Goal: Transaction & Acquisition: Subscribe to service/newsletter

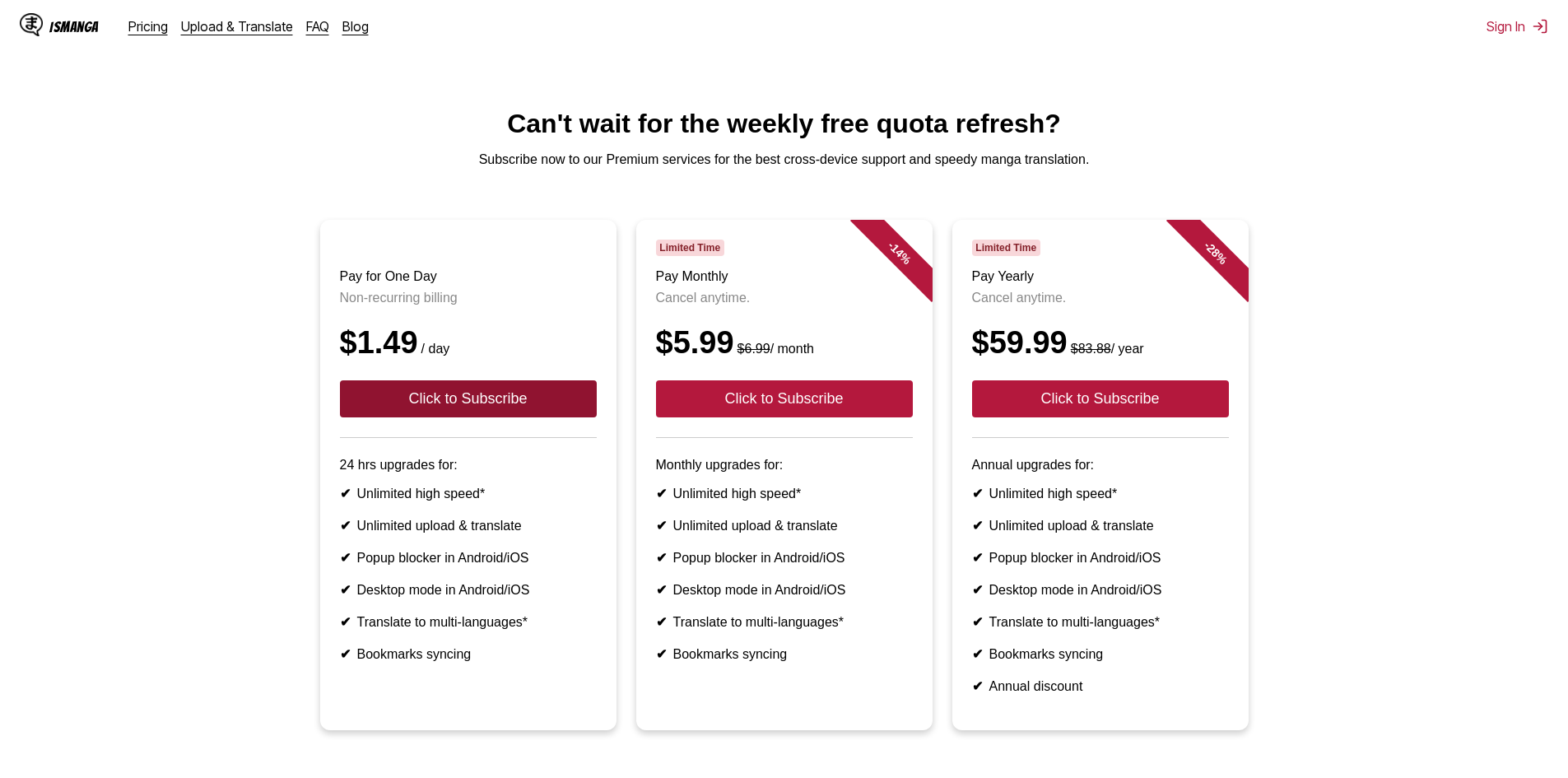
click at [411, 417] on button "Click to Subscribe" at bounding box center [468, 398] width 257 height 37
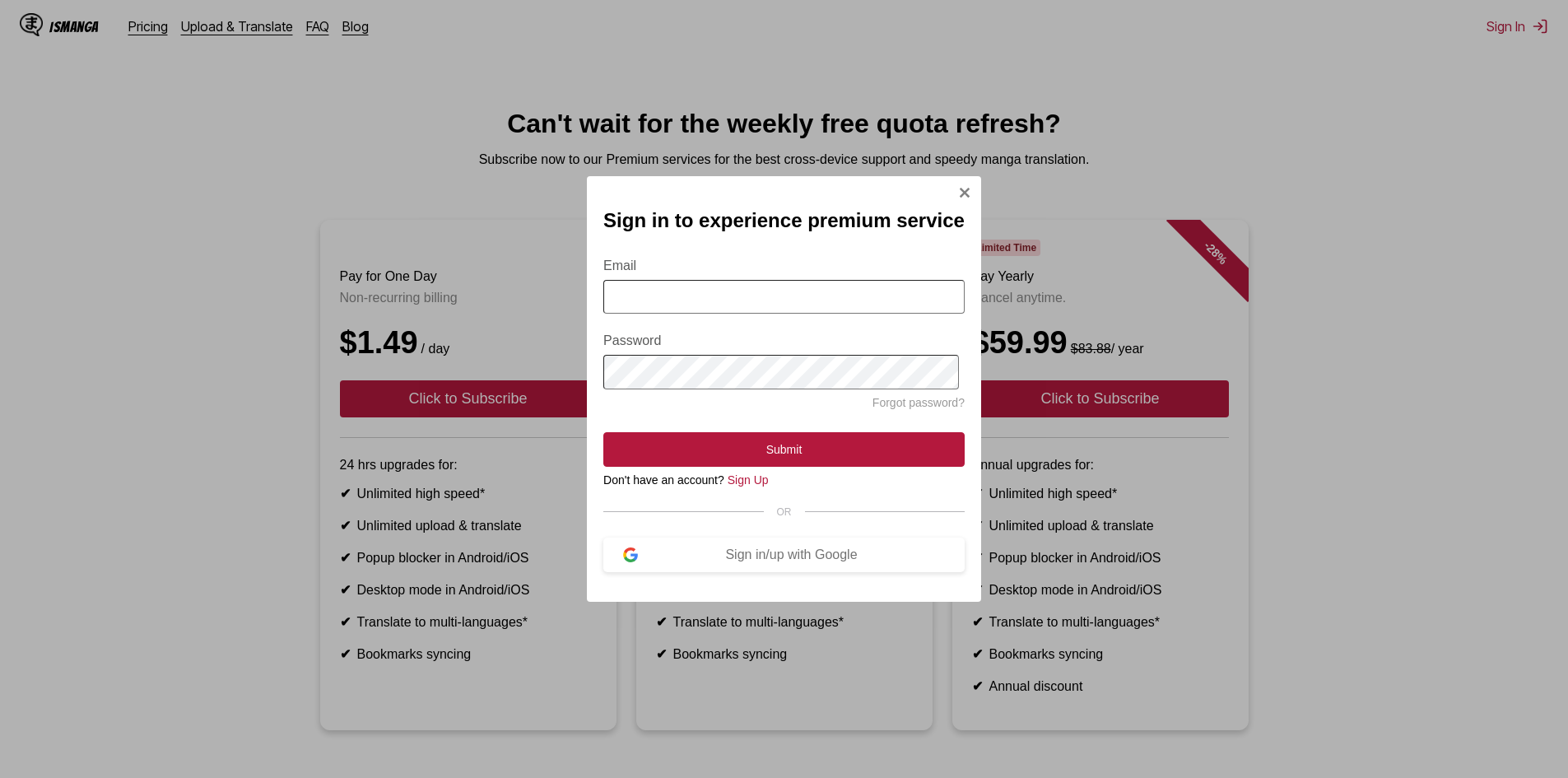
click at [696, 285] on input "Email" at bounding box center [784, 296] width 361 height 34
type input "**********"
click at [746, 486] on link "Sign Up" at bounding box center [748, 479] width 41 height 13
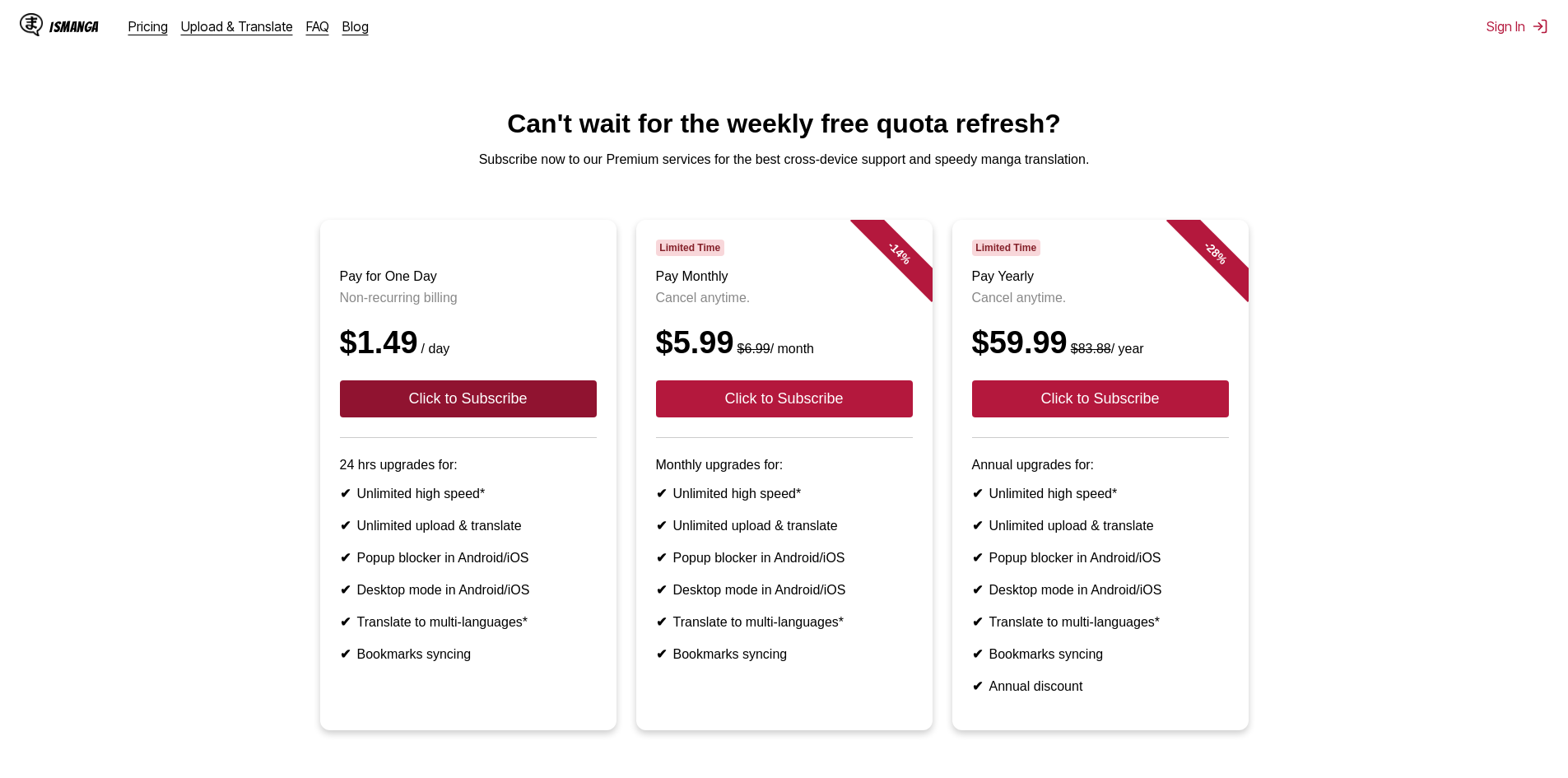
click at [479, 411] on button "Click to Subscribe" at bounding box center [468, 398] width 257 height 37
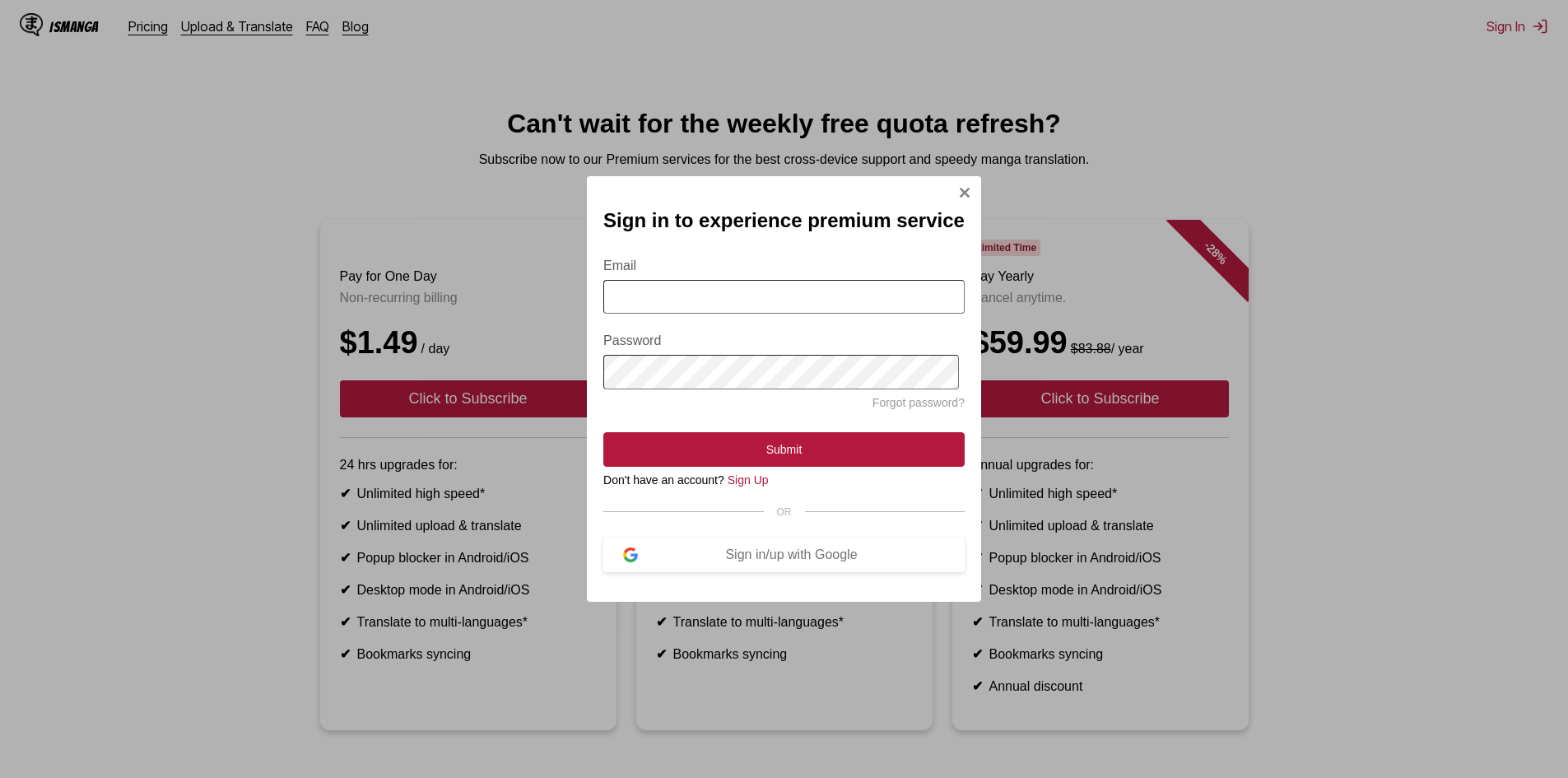
click at [711, 295] on input "Email" at bounding box center [784, 296] width 361 height 34
click at [639, 335] on label "Password" at bounding box center [784, 340] width 361 height 15
click at [488, 270] on div "Sign in to experience premium service Email Password Forgot password? Submit Do…" at bounding box center [784, 389] width 1568 height 778
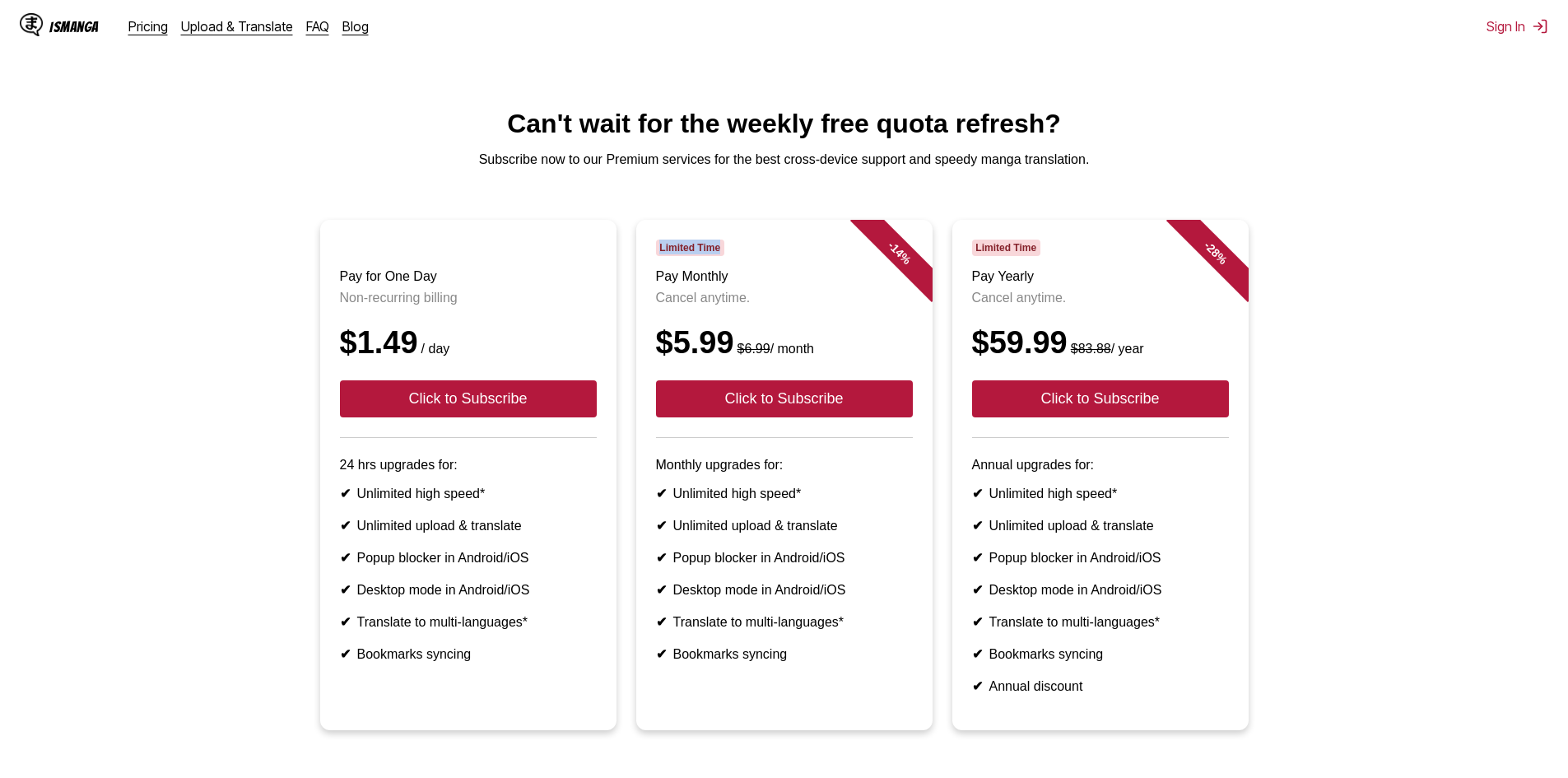
drag, startPoint x: 707, startPoint y: 256, endPoint x: 831, endPoint y: 261, distance: 124.1
click at [830, 261] on article "- 14 % Limited Time Pay Monthly Cancel anytime. $5.99 $6.99 / month Click to Su…" at bounding box center [784, 474] width 296 height 510
click at [716, 245] on article "- 14 % Limited Time Pay Monthly Cancel anytime. $5.99 $6.99 / month Click to Su…" at bounding box center [784, 474] width 296 height 510
click at [518, 408] on button "Click to Subscribe" at bounding box center [468, 398] width 257 height 37
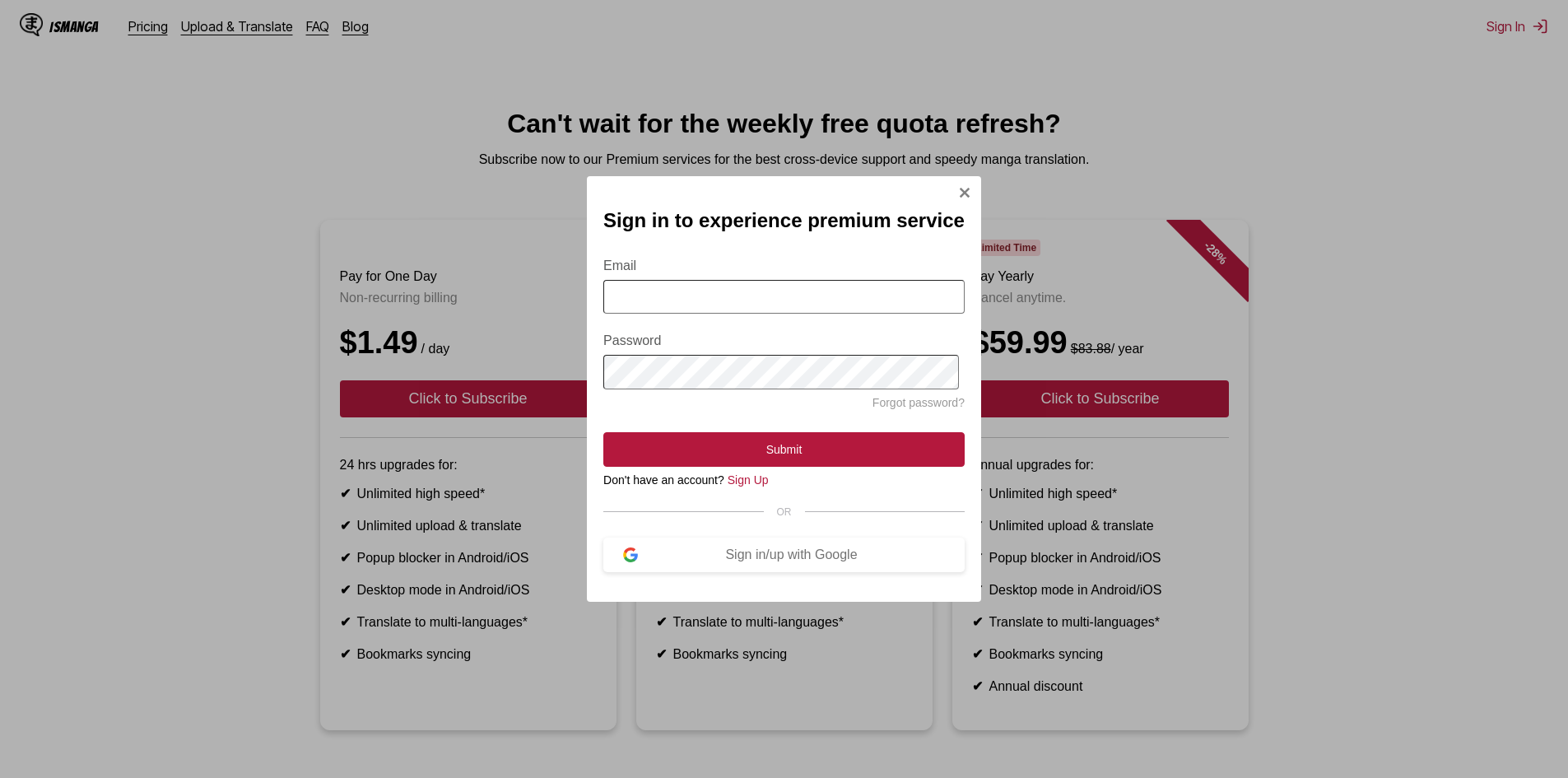
click at [709, 294] on input "Email" at bounding box center [784, 296] width 361 height 34
click at [711, 248] on form "Email Password Forgot password? Submit" at bounding box center [784, 352] width 361 height 228
click at [760, 562] on div "Sign in/up with Google" at bounding box center [791, 554] width 307 height 15
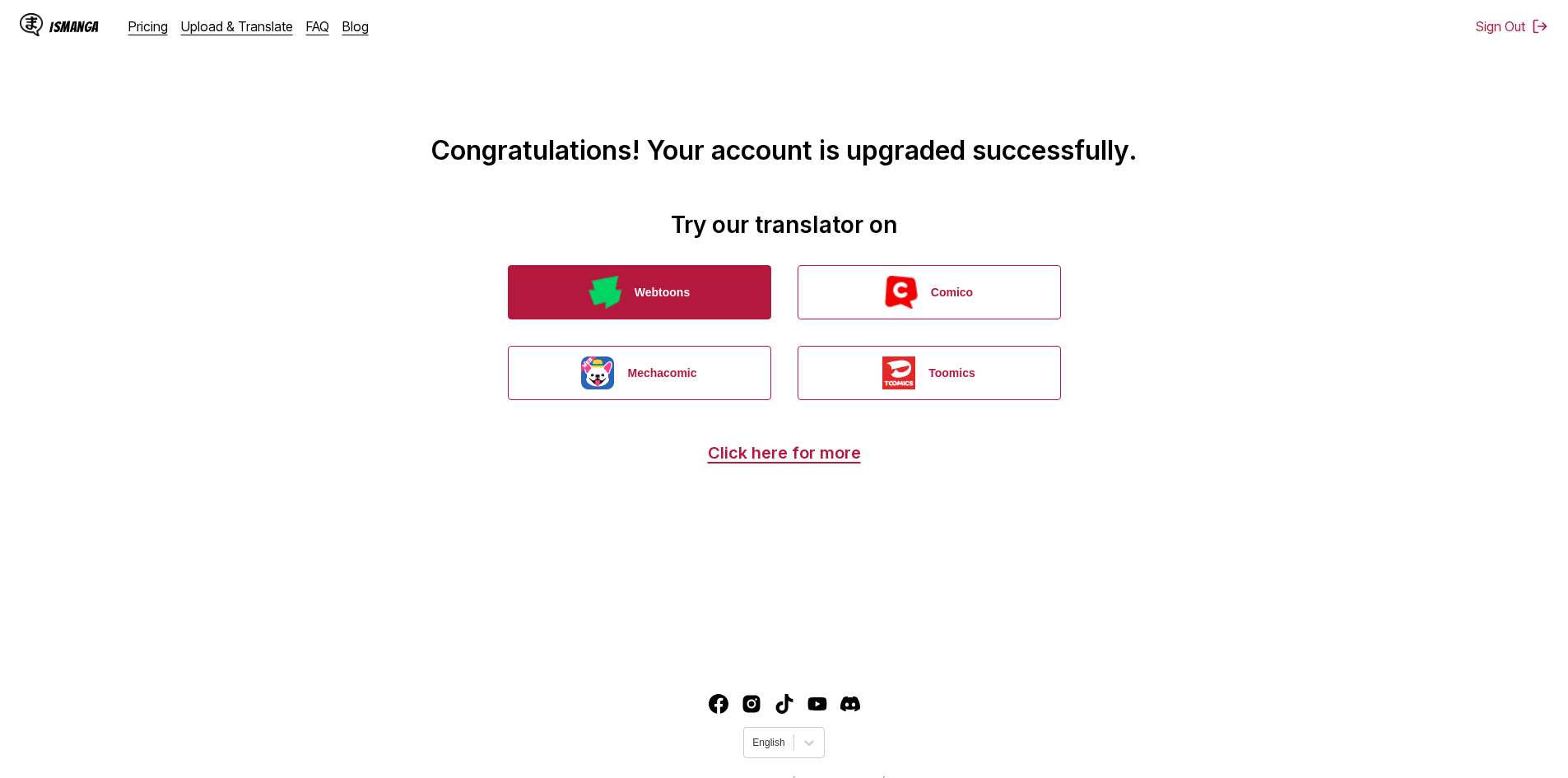
click at [716, 291] on button "Webtoons" at bounding box center [639, 292] width 263 height 54
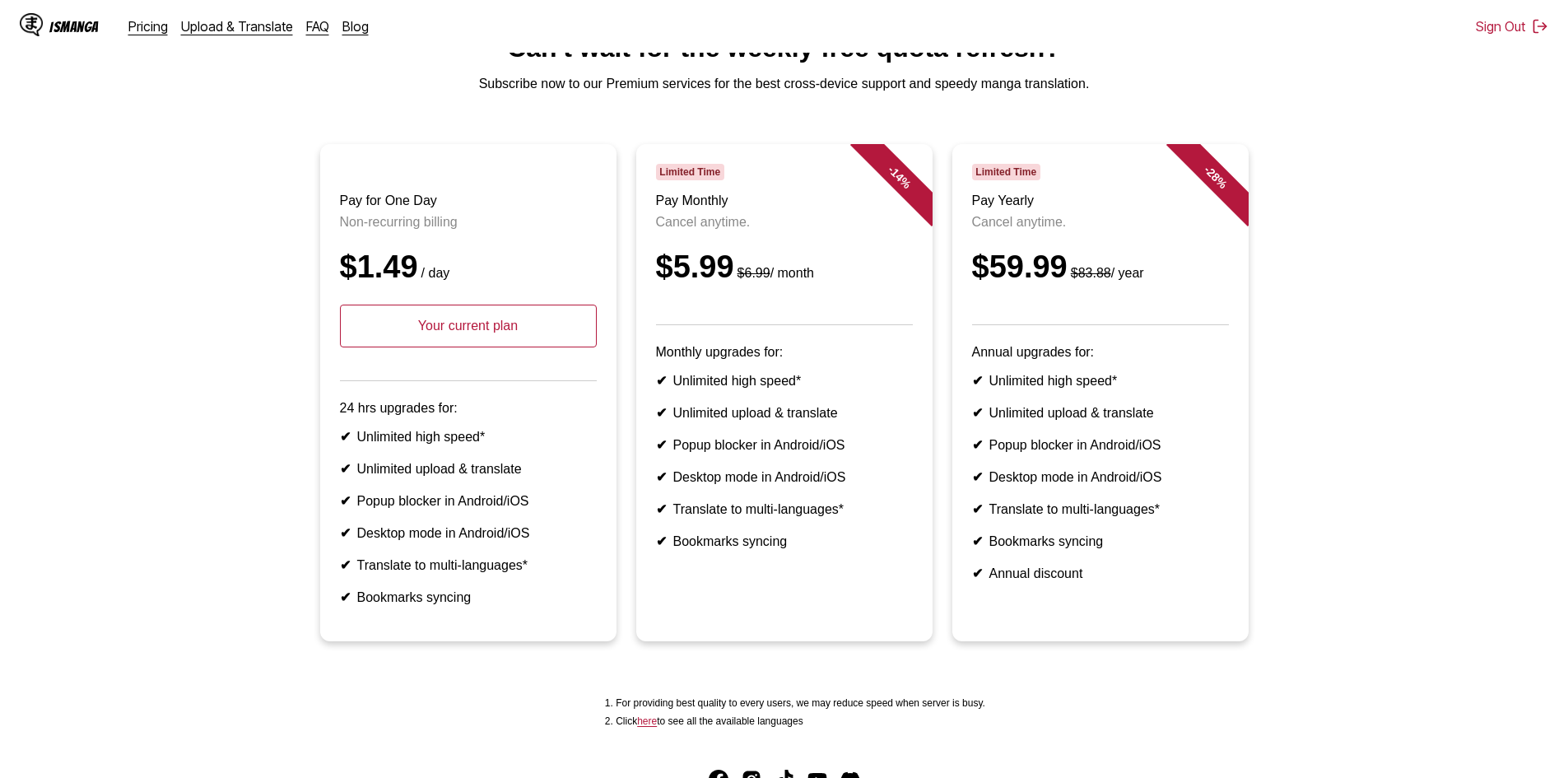
scroll to position [82, 0]
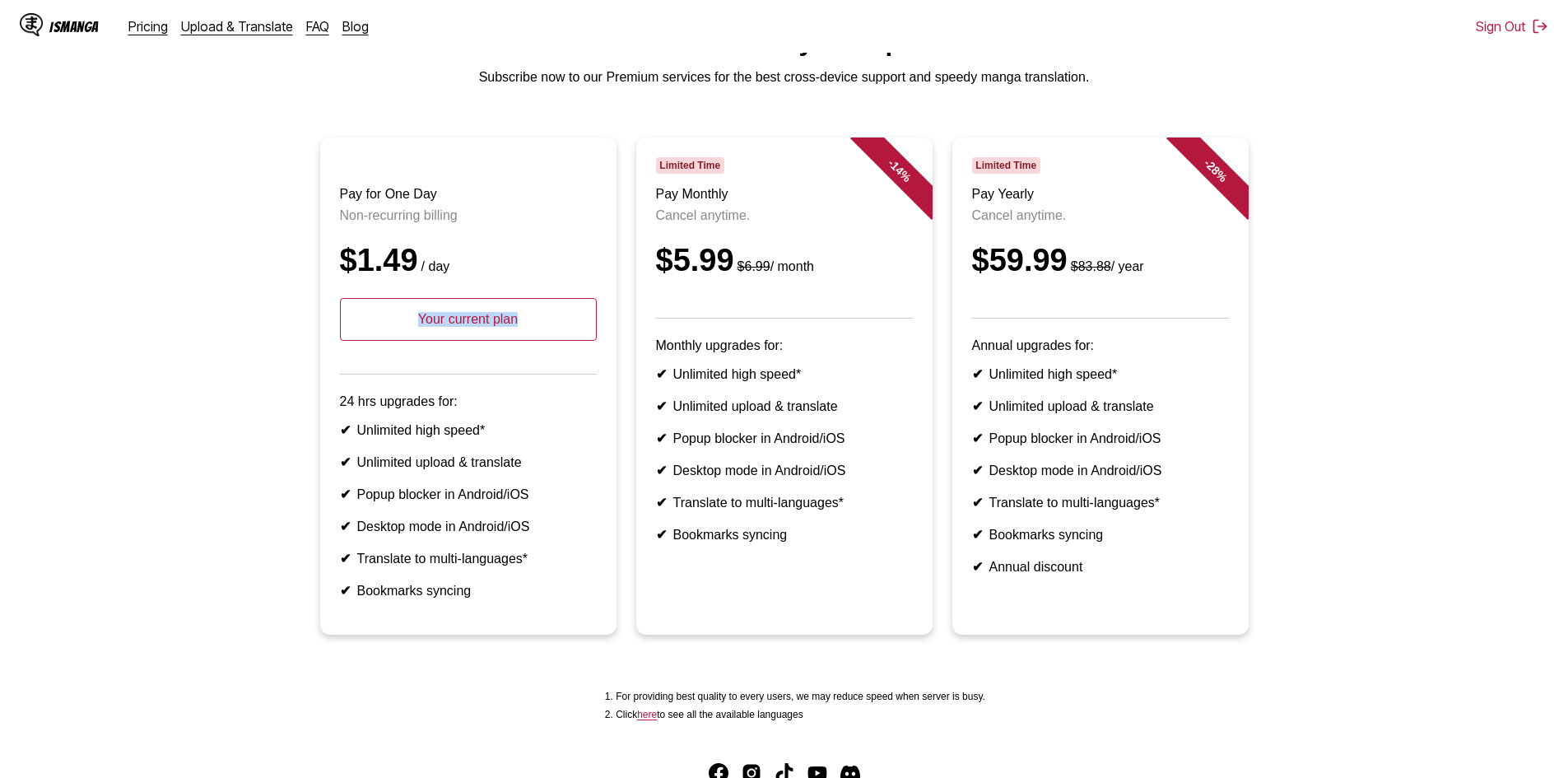
drag, startPoint x: 484, startPoint y: 338, endPoint x: 500, endPoint y: 340, distance: 16.1
click at [604, 341] on article "Pay for One Day Non-recurring billing $1.49 / day Your current plan 24 hrs upgr…" at bounding box center [468, 386] width 296 height 497
click at [478, 340] on p "Your current plan" at bounding box center [468, 319] width 257 height 43
click at [479, 340] on p "Your current plan" at bounding box center [468, 319] width 257 height 43
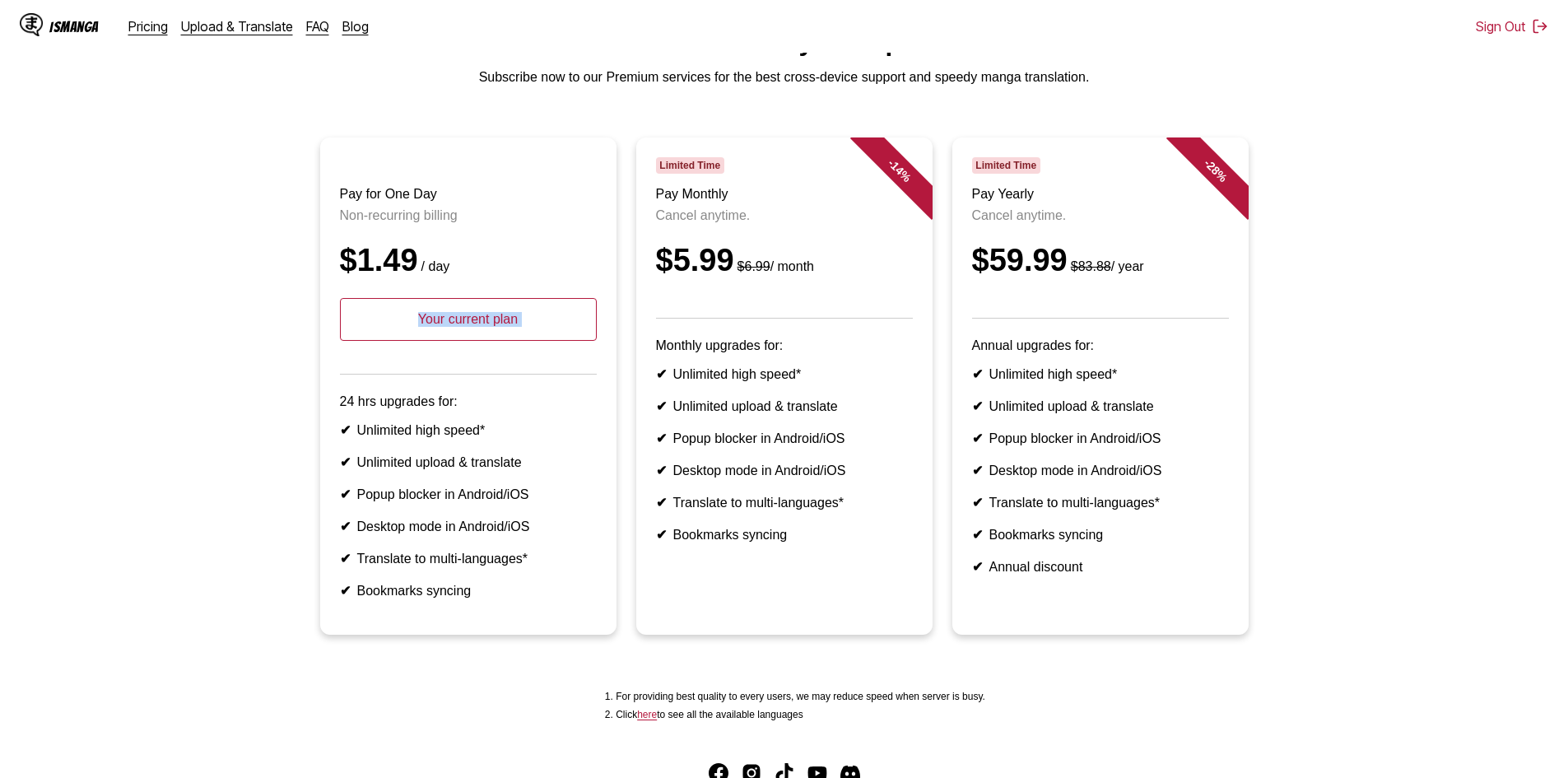
click at [480, 340] on p "Your current plan" at bounding box center [468, 319] width 257 height 43
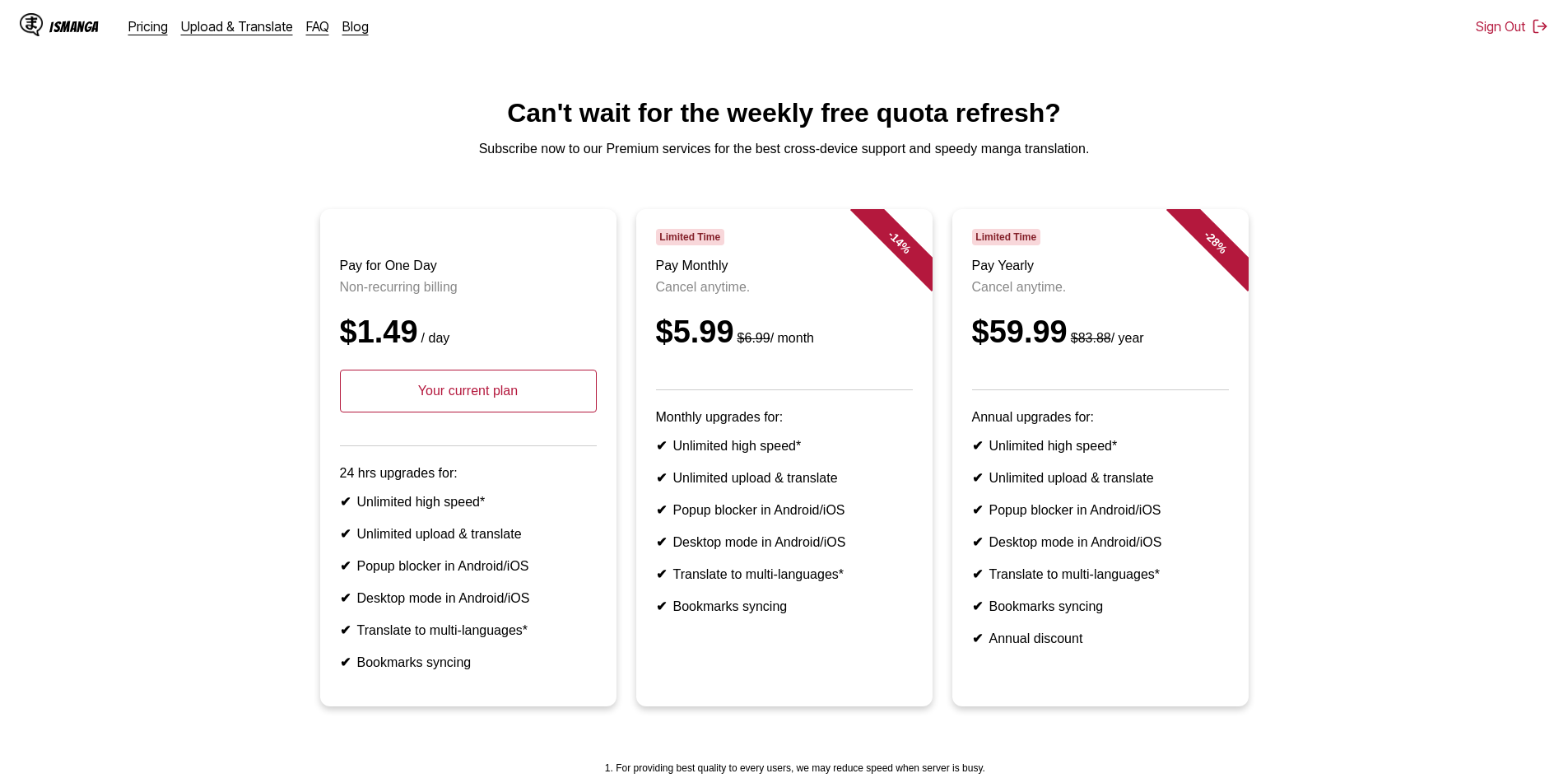
scroll to position [0, 0]
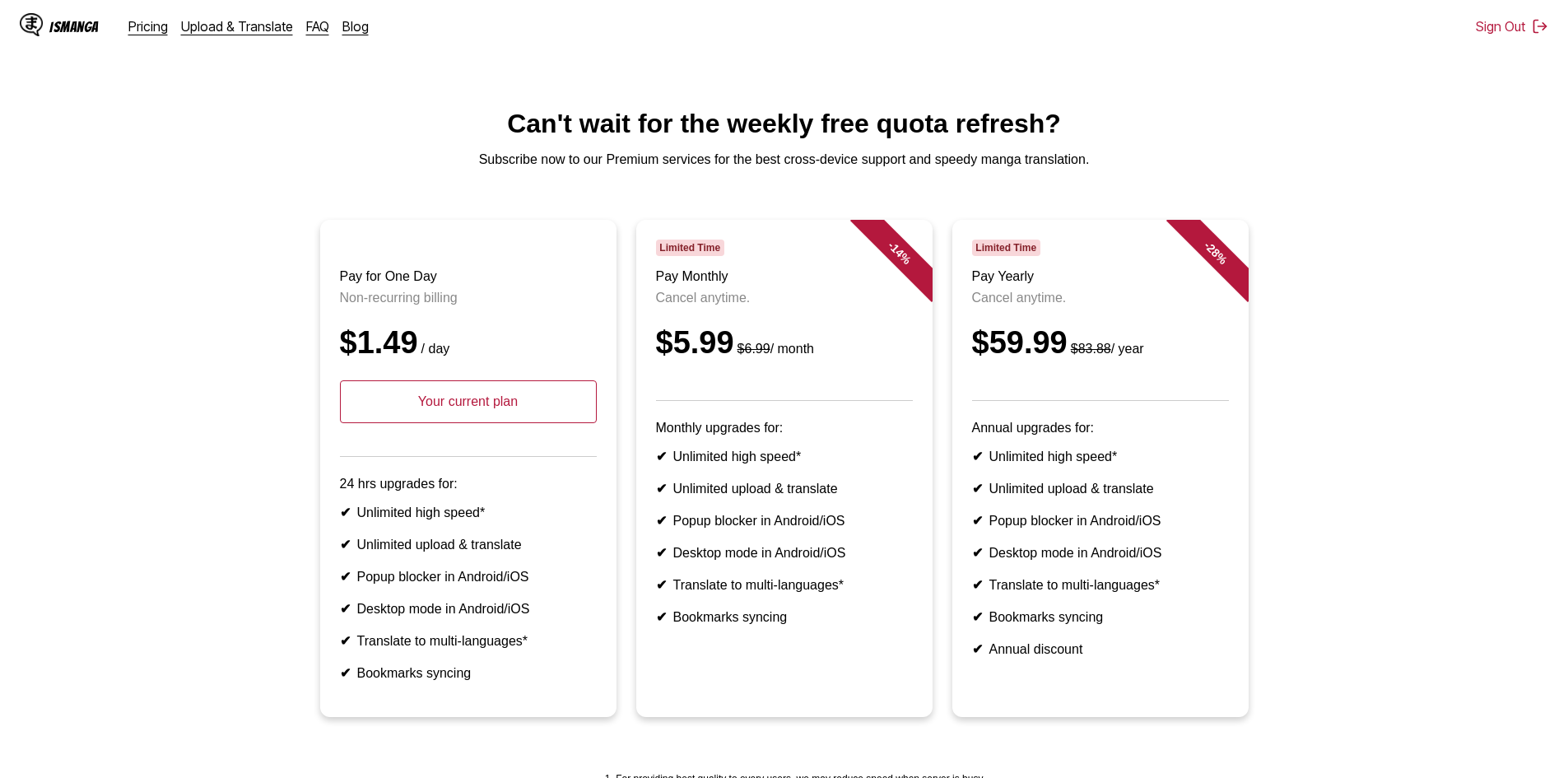
drag, startPoint x: 432, startPoint y: 428, endPoint x: 420, endPoint y: 396, distance: 34.2
click at [434, 423] on p "Your current plan" at bounding box center [468, 402] width 257 height 43
click at [460, 423] on p "Your current plan" at bounding box center [468, 402] width 257 height 43
click at [460, 416] on p "Your current plan" at bounding box center [468, 402] width 257 height 43
drag, startPoint x: 421, startPoint y: 421, endPoint x: 535, endPoint y: 431, distance: 114.4
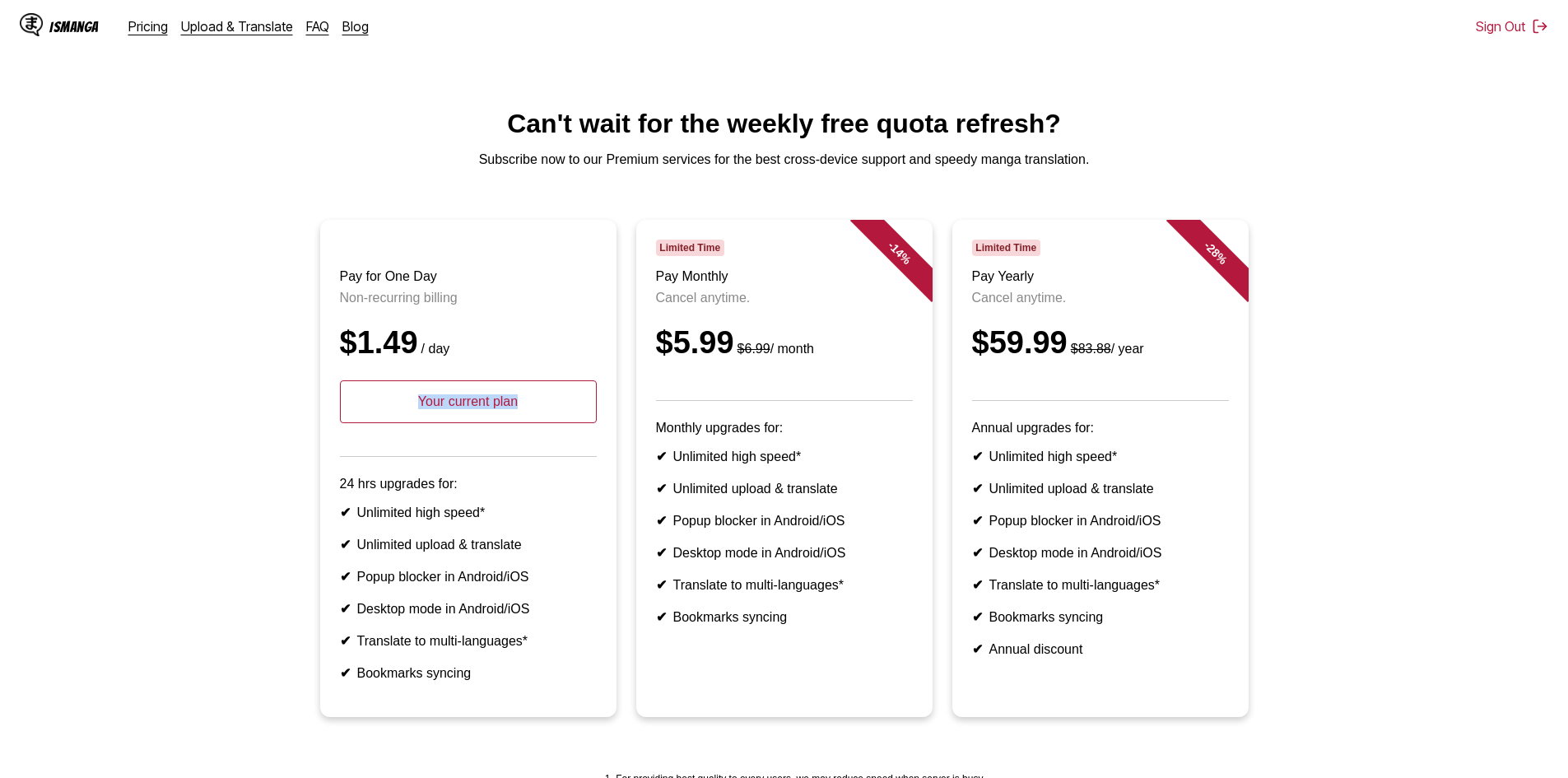
click at [534, 423] on p "Your current plan" at bounding box center [468, 402] width 257 height 43
click at [488, 416] on p "Your current plan" at bounding box center [468, 402] width 257 height 43
